Goal: Find specific page/section: Find specific page/section

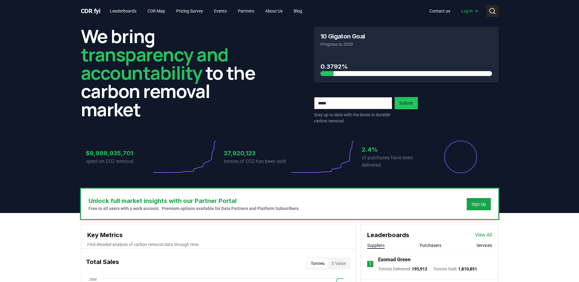
click at [494, 11] on icon at bounding box center [491, 10] width 7 height 7
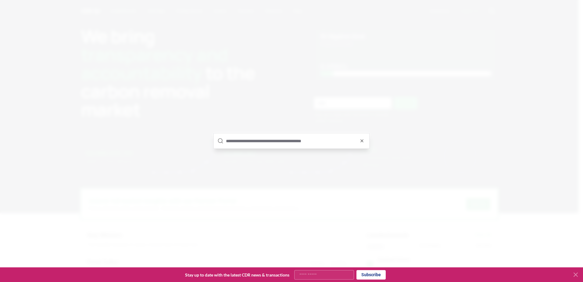
click at [242, 144] on input "text" at bounding box center [296, 141] width 140 height 15
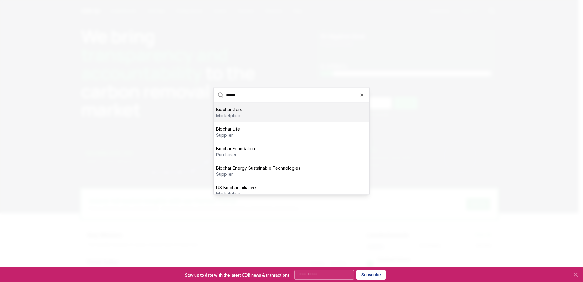
type input "*******"
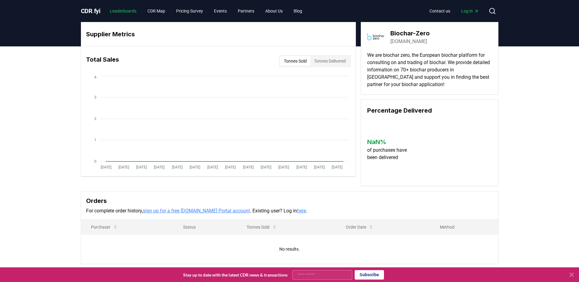
click at [130, 10] on link "Leaderboards" at bounding box center [123, 10] width 36 height 11
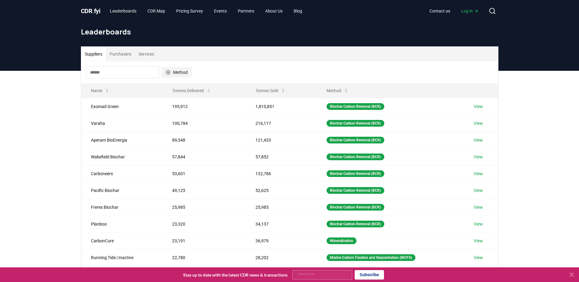
click at [167, 73] on icon "button" at bounding box center [168, 72] width 5 height 5
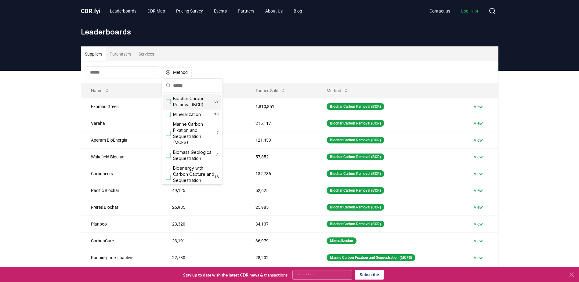
click at [224, 74] on div "Method" at bounding box center [289, 72] width 417 height 22
